Goal: Navigation & Orientation: Understand site structure

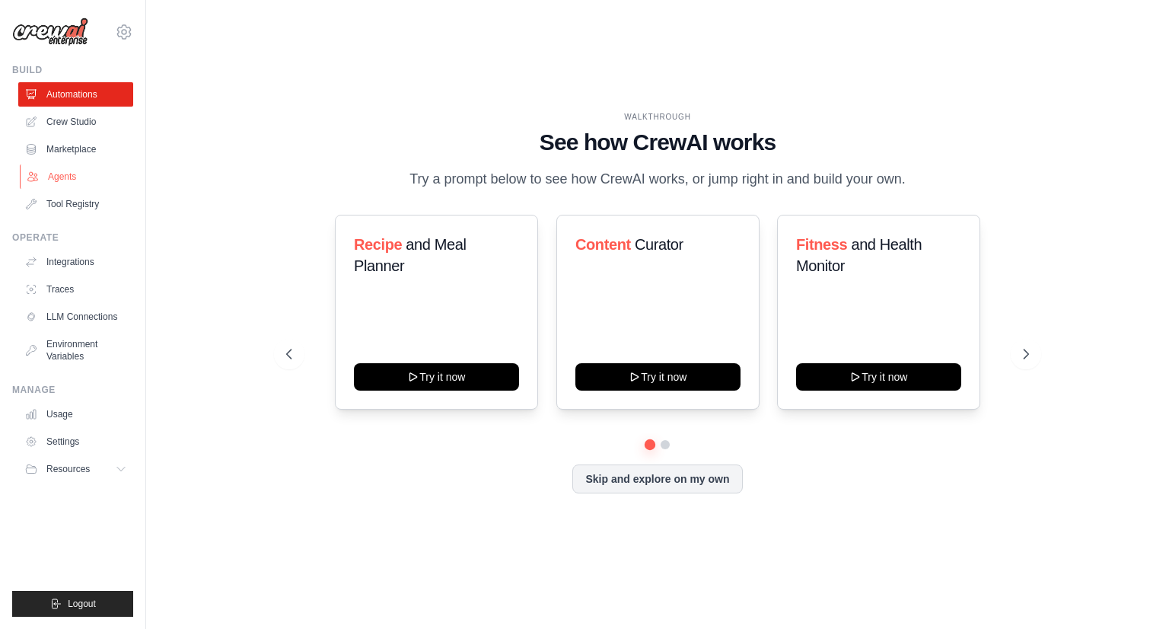
click at [84, 170] on link "Agents" at bounding box center [77, 176] width 115 height 24
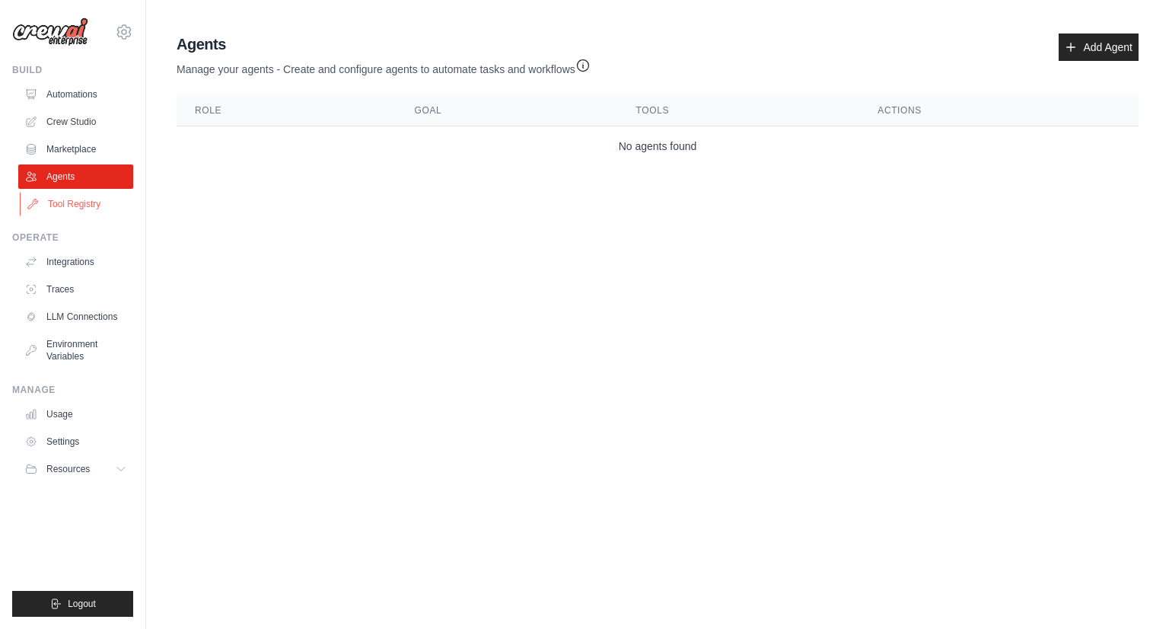
click at [73, 197] on link "Tool Registry" at bounding box center [77, 204] width 115 height 24
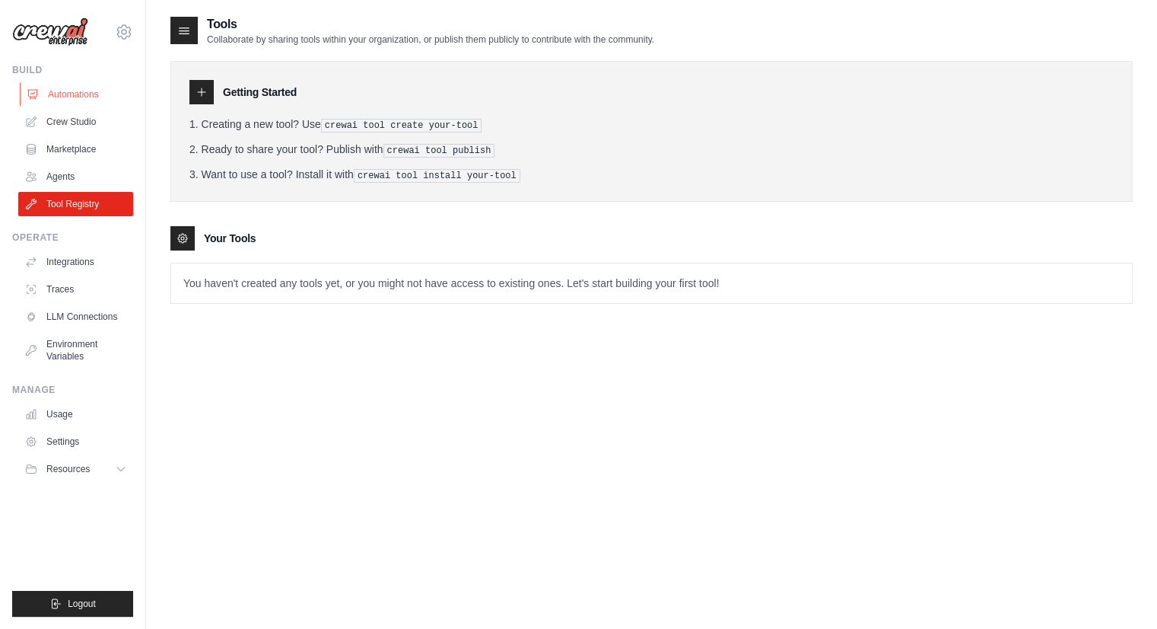
click at [74, 82] on link "Automations" at bounding box center [77, 94] width 115 height 24
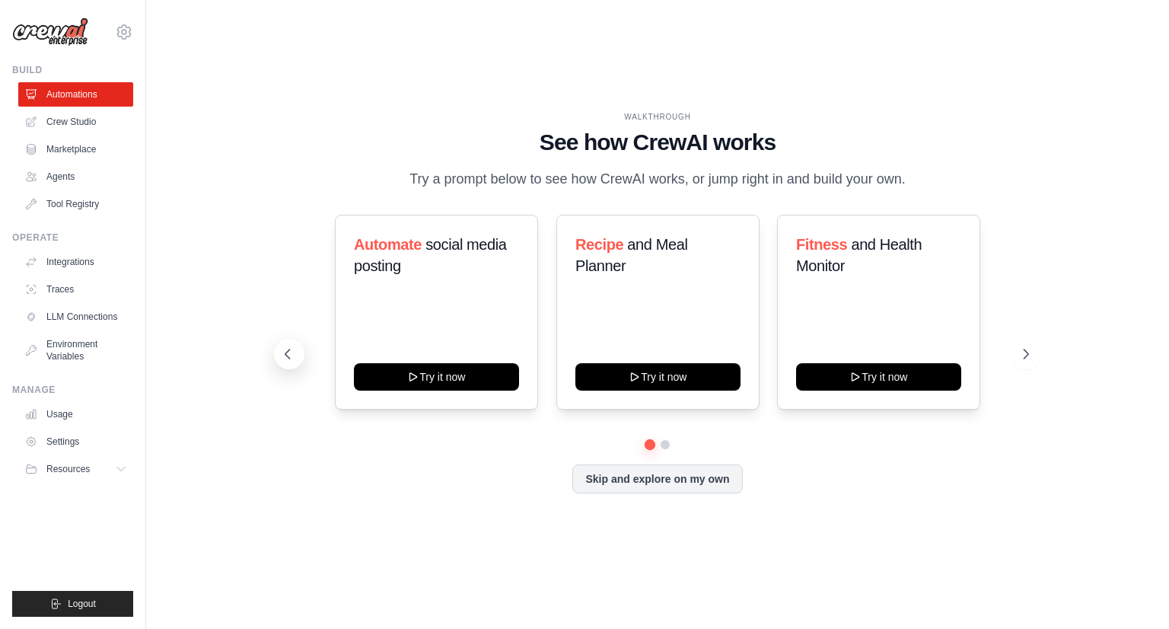
click at [286, 346] on icon at bounding box center [287, 353] width 15 height 15
click at [55, 314] on link "LLM Connections" at bounding box center [77, 316] width 115 height 24
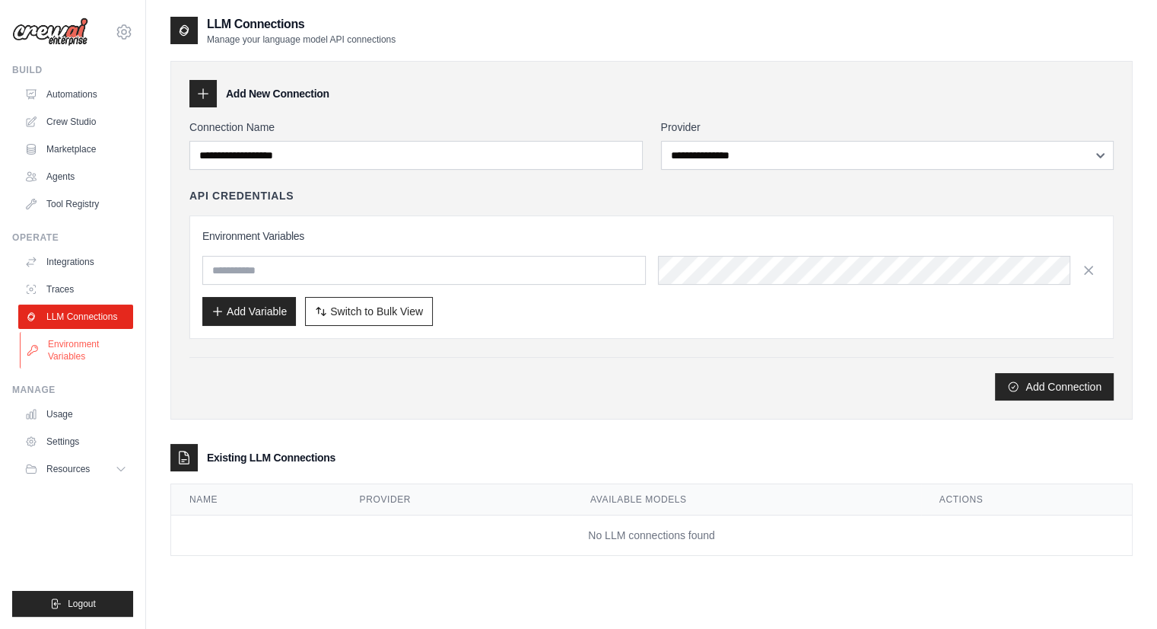
click at [65, 361] on link "Environment Variables" at bounding box center [77, 350] width 115 height 37
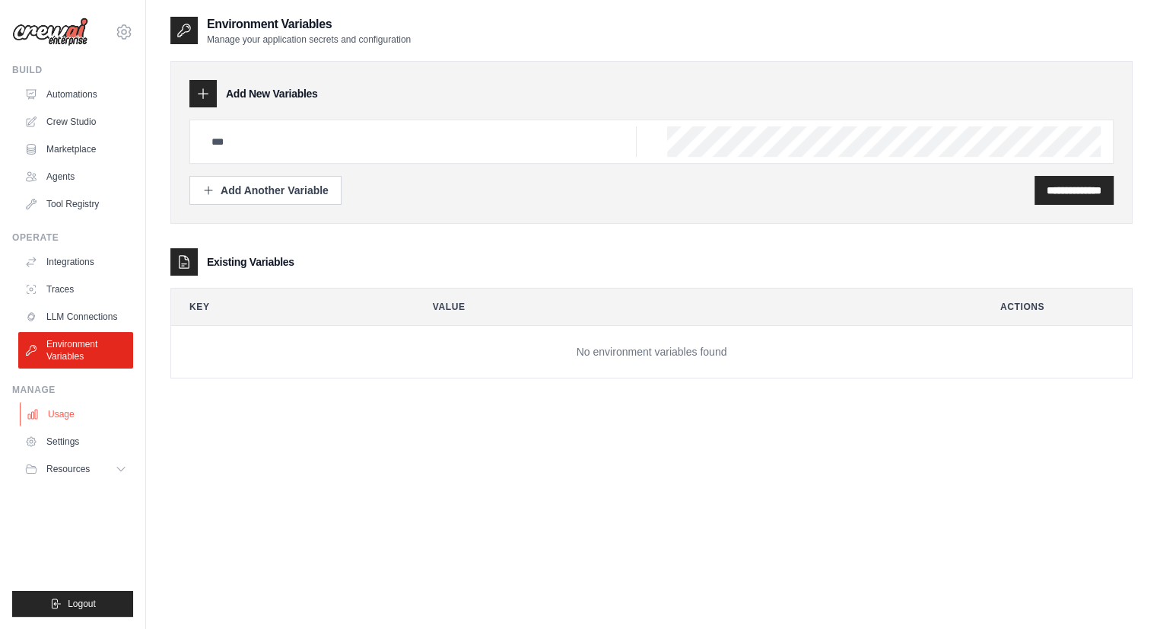
click at [76, 409] on link "Usage" at bounding box center [77, 414] width 115 height 24
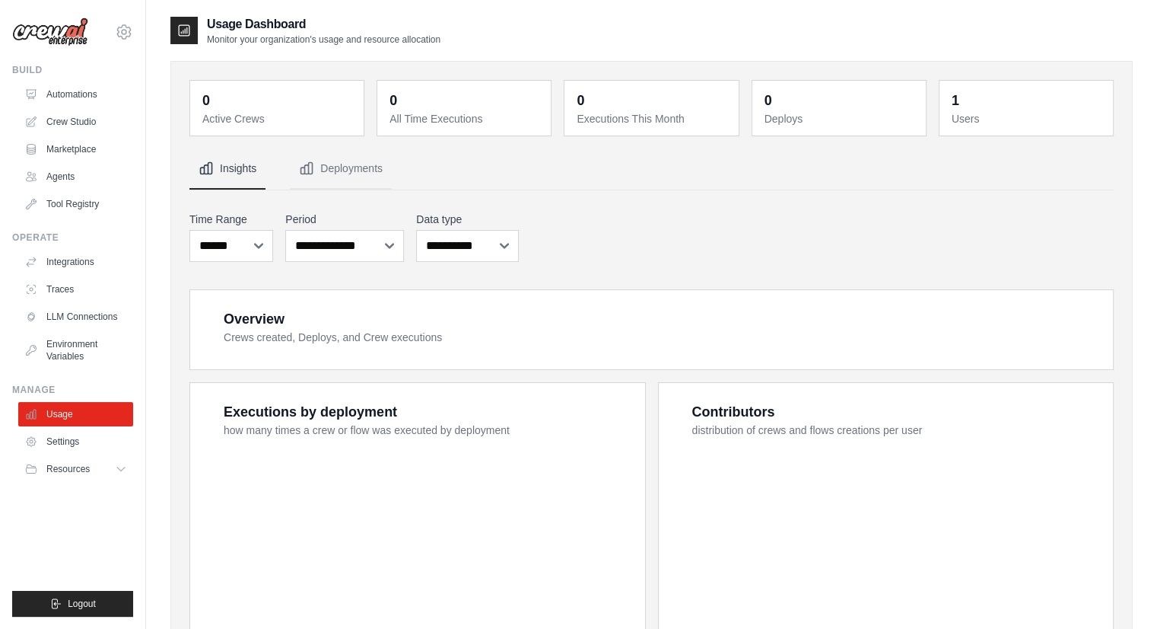
click at [72, 439] on link "Settings" at bounding box center [75, 441] width 115 height 24
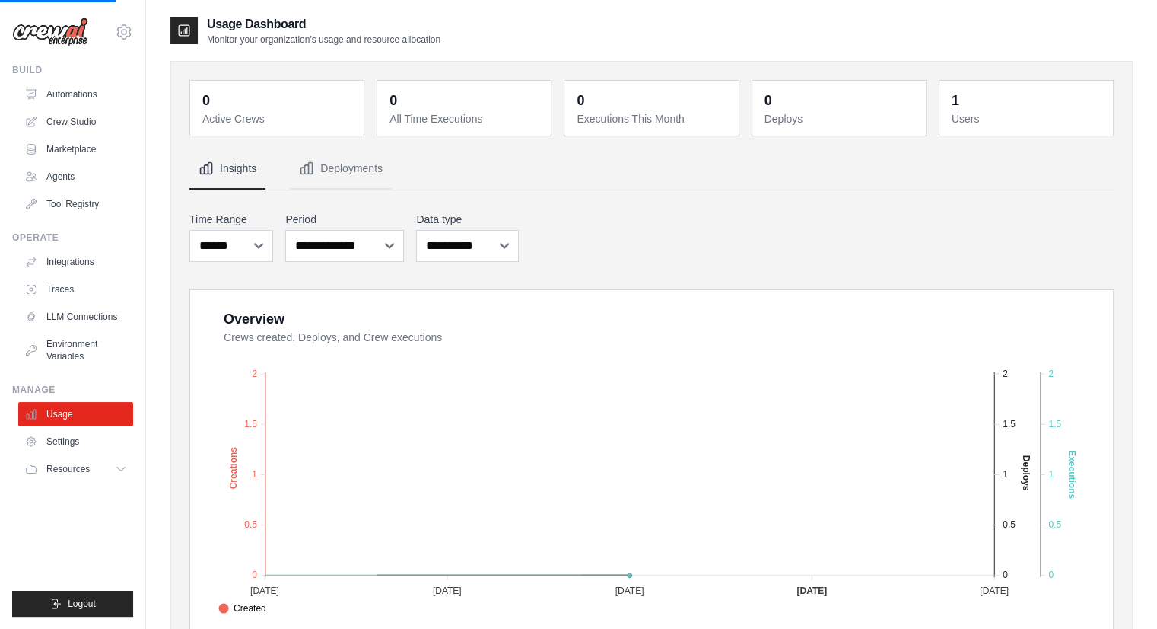
click at [77, 454] on ul "Usage Settings Resources Documentation Blog" at bounding box center [75, 441] width 115 height 79
